Goal: Information Seeking & Learning: Learn about a topic

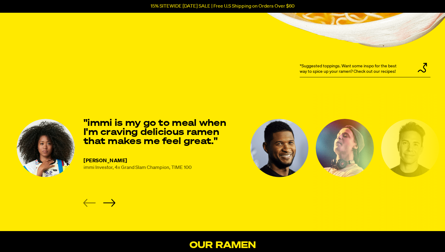
scroll to position [758, 0]
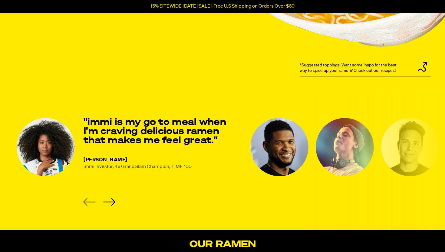
click at [117, 199] on li "[PERSON_NAME] immi Investor, 4x Grand Slam Champion, TIME 100 "immi is my go to…" at bounding box center [130, 162] width 227 height 88
click at [112, 199] on icon "Next slide" at bounding box center [109, 202] width 12 height 8
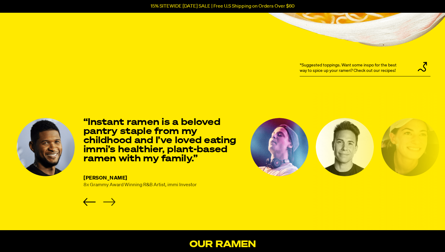
click at [112, 199] on icon "Next slide" at bounding box center [109, 202] width 12 height 8
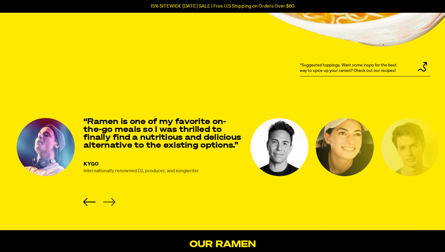
click at [112, 199] on icon "Next slide" at bounding box center [109, 202] width 12 height 8
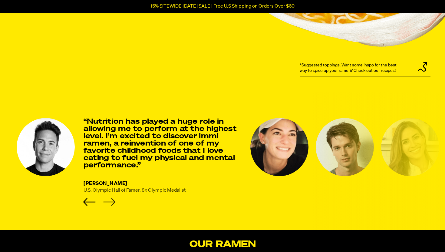
click at [112, 199] on icon "Next slide" at bounding box center [109, 202] width 12 height 8
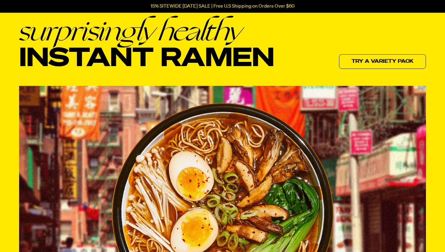
scroll to position [0, 0]
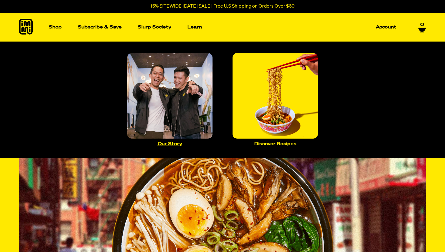
click at [177, 83] on img "Main navigation" at bounding box center [169, 95] width 85 height 85
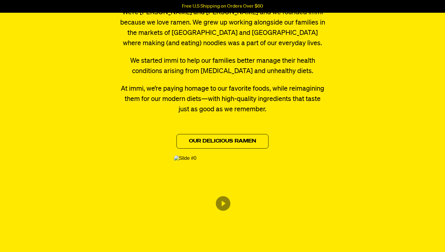
scroll to position [324, 0]
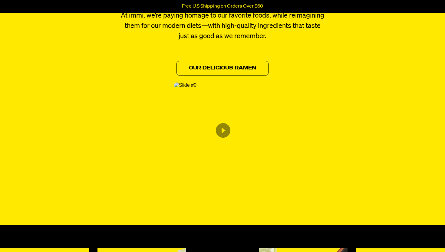
click at [197, 88] on img "Content from Archive App" at bounding box center [185, 84] width 22 height 5
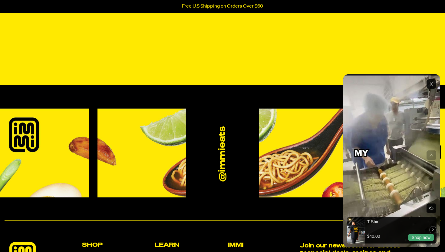
scroll to position [504, 0]
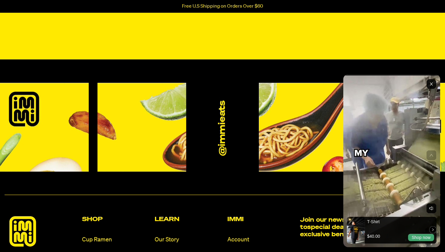
click at [430, 84] on rect "Exit" at bounding box center [432, 84] width 10 height 10
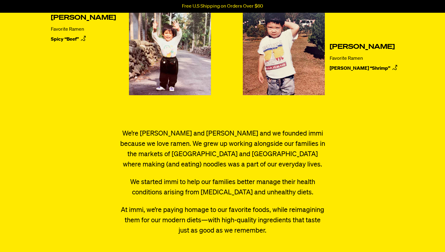
scroll to position [0, 0]
